Goal: Transaction & Acquisition: Purchase product/service

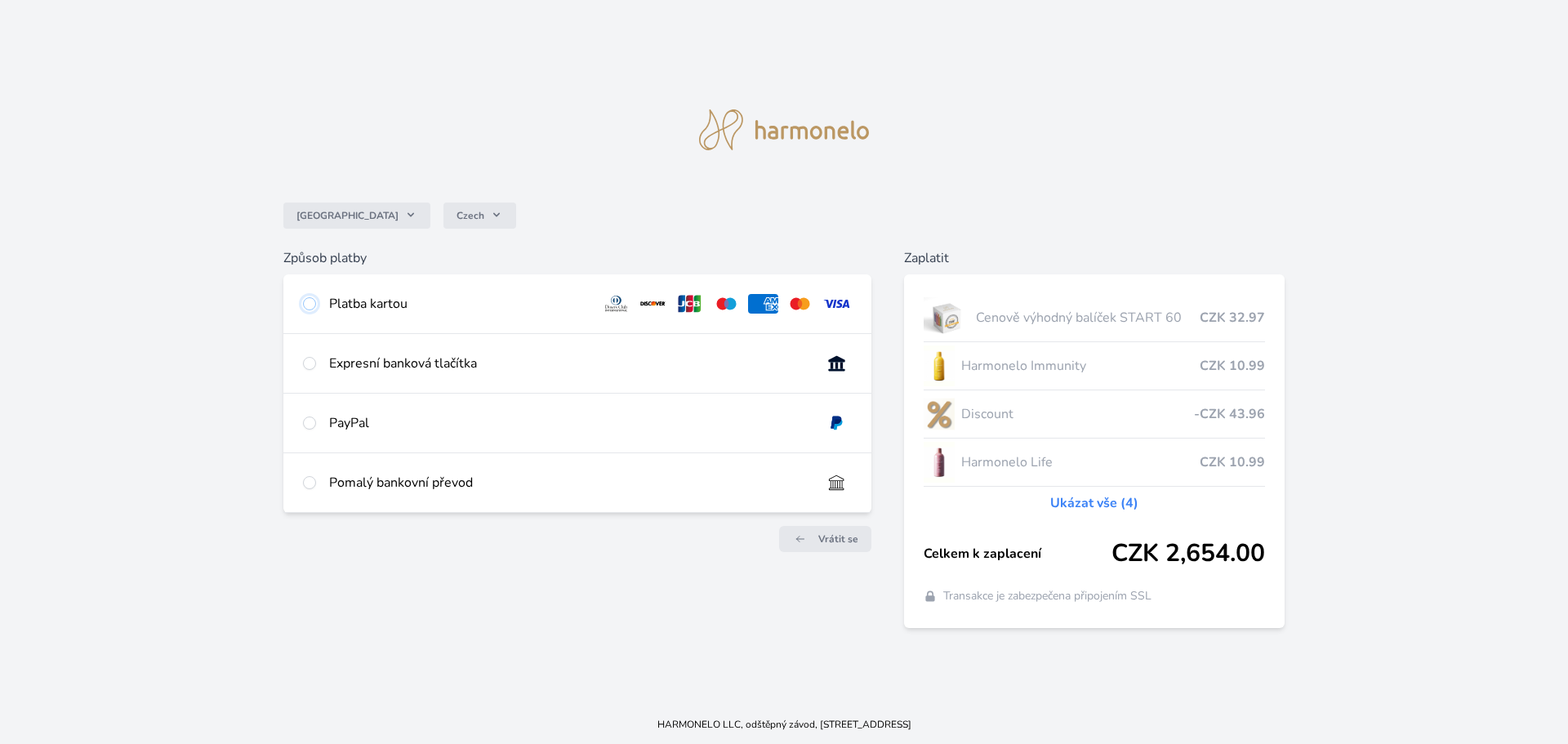
click at [307, 302] on input "radio" at bounding box center [309, 304] width 13 height 13
radio input "true"
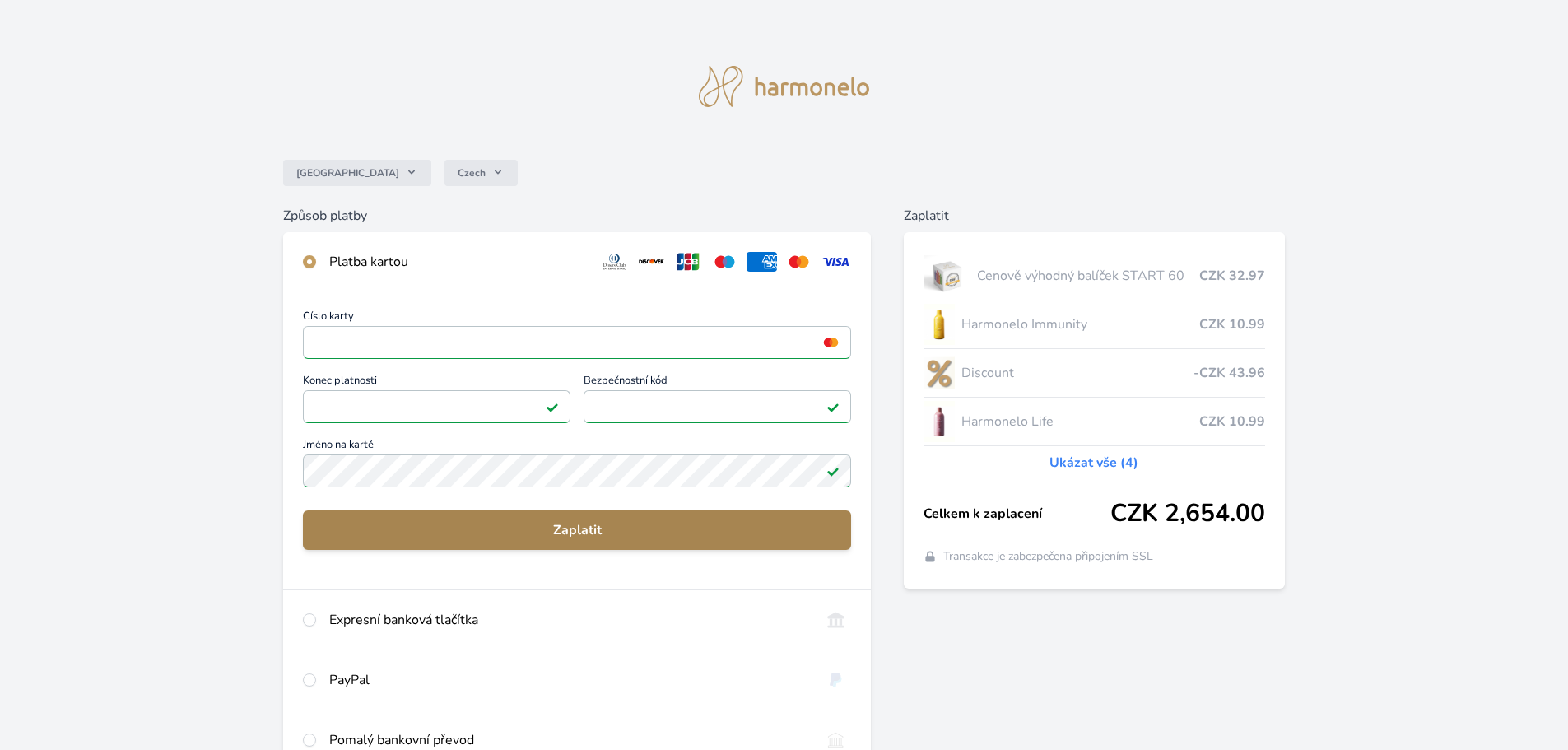
click at [554, 530] on span "Zaplatit" at bounding box center [577, 530] width 522 height 20
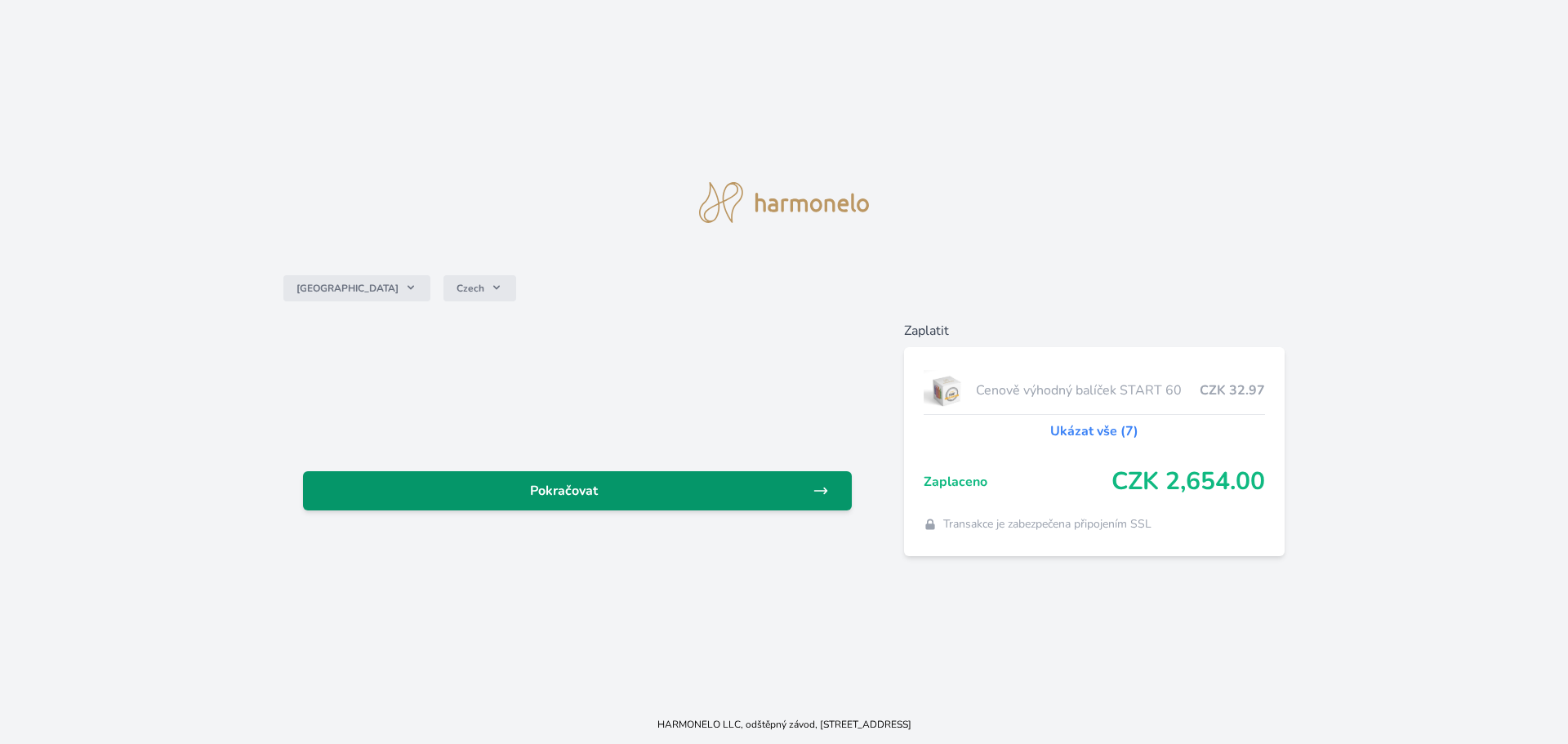
click at [558, 496] on span "Pokračovat" at bounding box center [564, 491] width 497 height 20
